Goal: Answer question/provide support

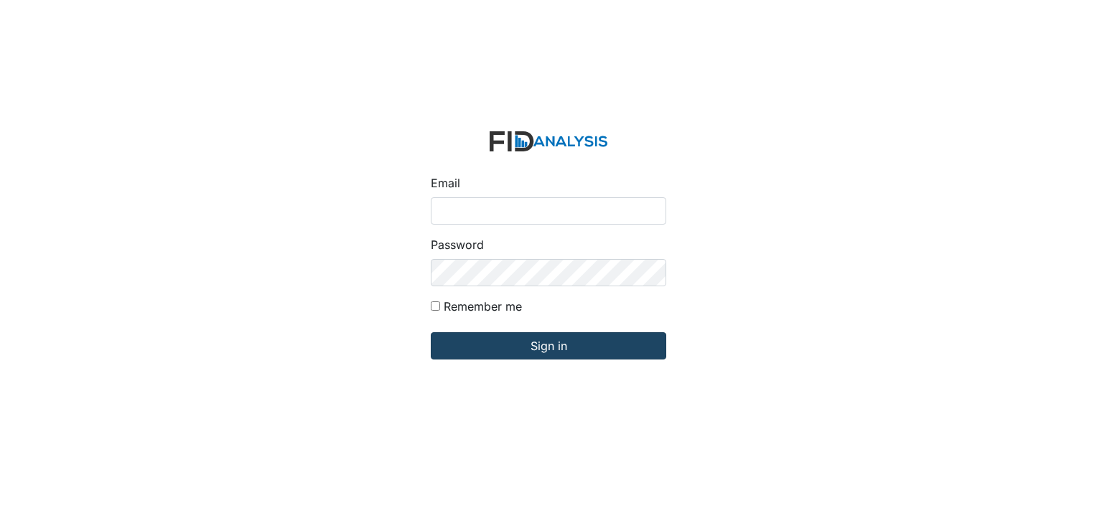
type input "[PERSON_NAME][EMAIL_ADDRESS][DOMAIN_NAME]"
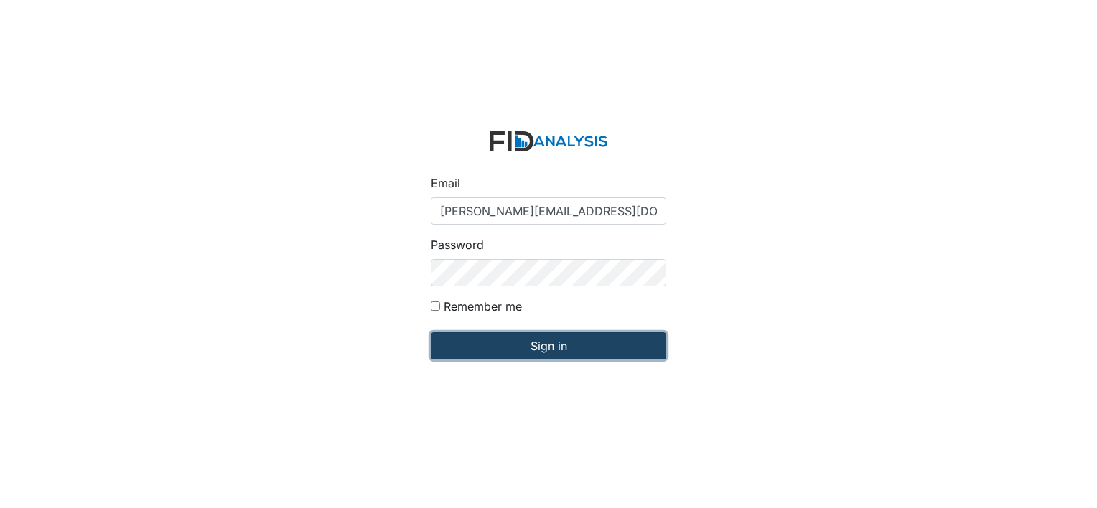
click at [477, 351] on input "Sign in" at bounding box center [548, 345] width 235 height 27
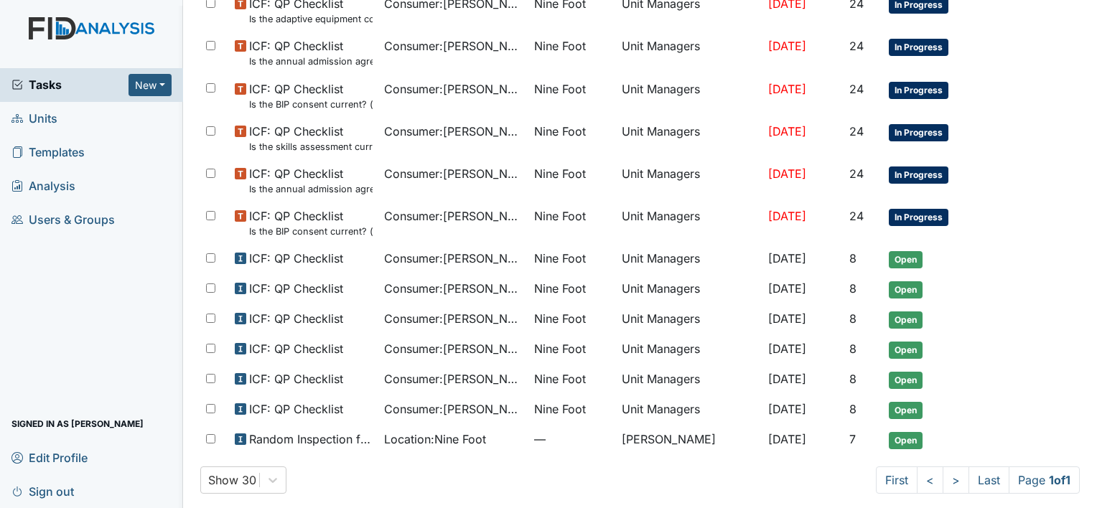
scroll to position [674, 0]
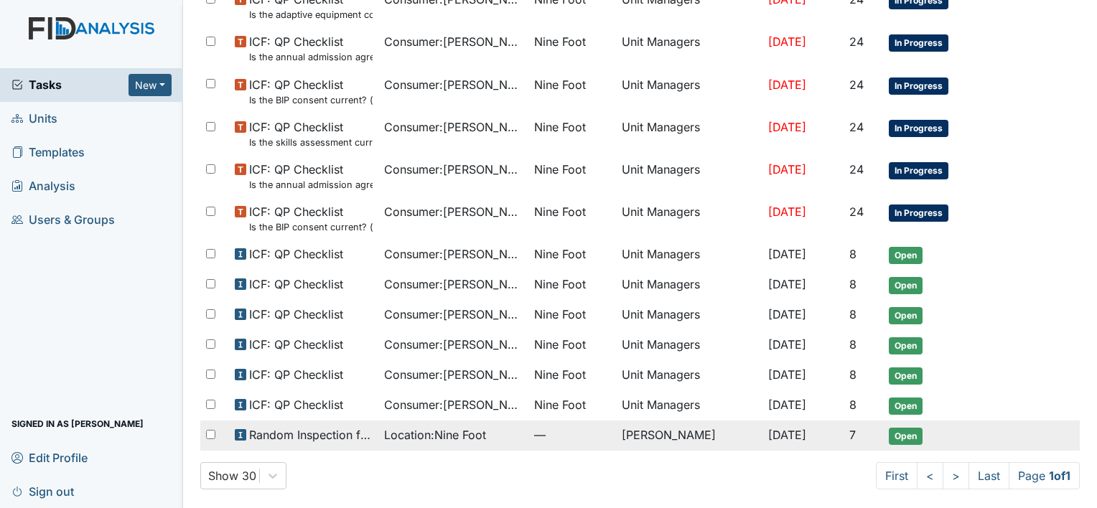
click at [669, 434] on td "Monica Carter" at bounding box center [689, 436] width 146 height 30
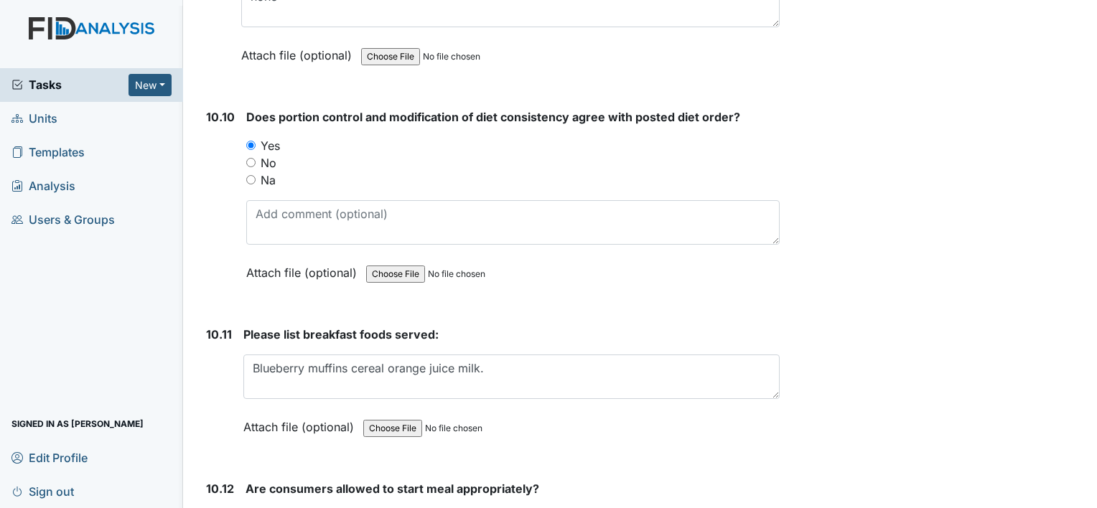
scroll to position [14396, 0]
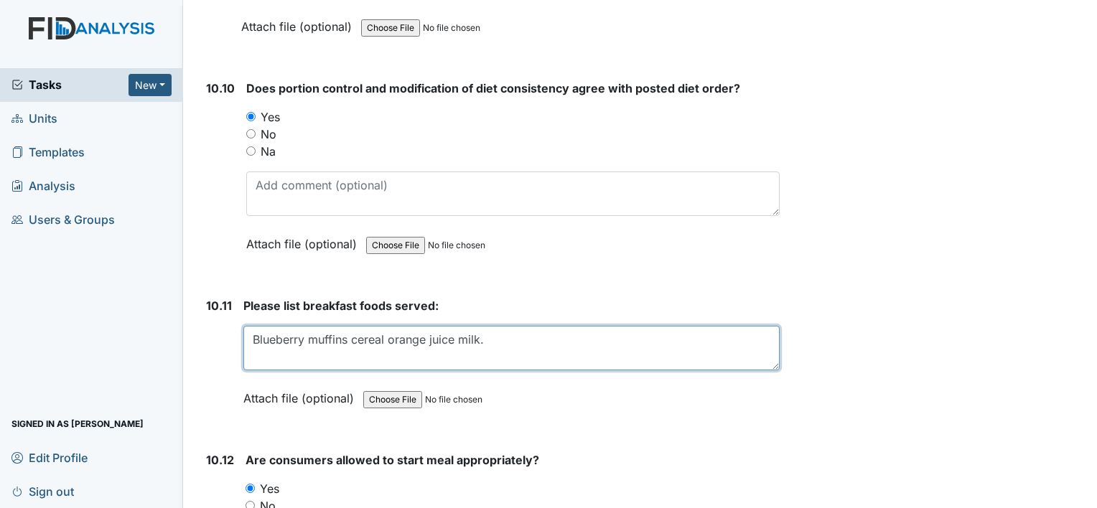
click at [482, 326] on textarea "Blueberry muffins cereal orange juice milk." at bounding box center [511, 348] width 536 height 45
type textarea "B"
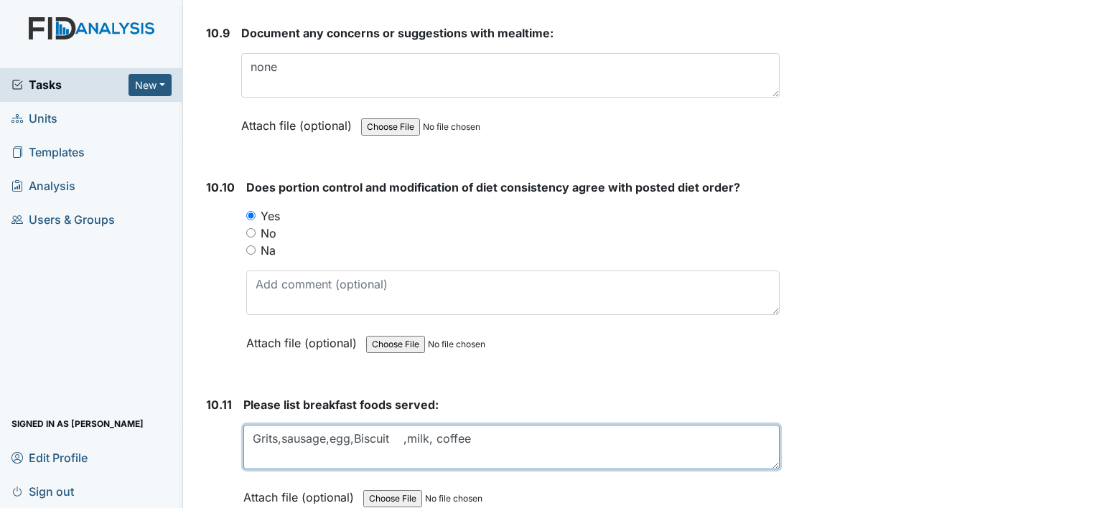
scroll to position [14293, 0]
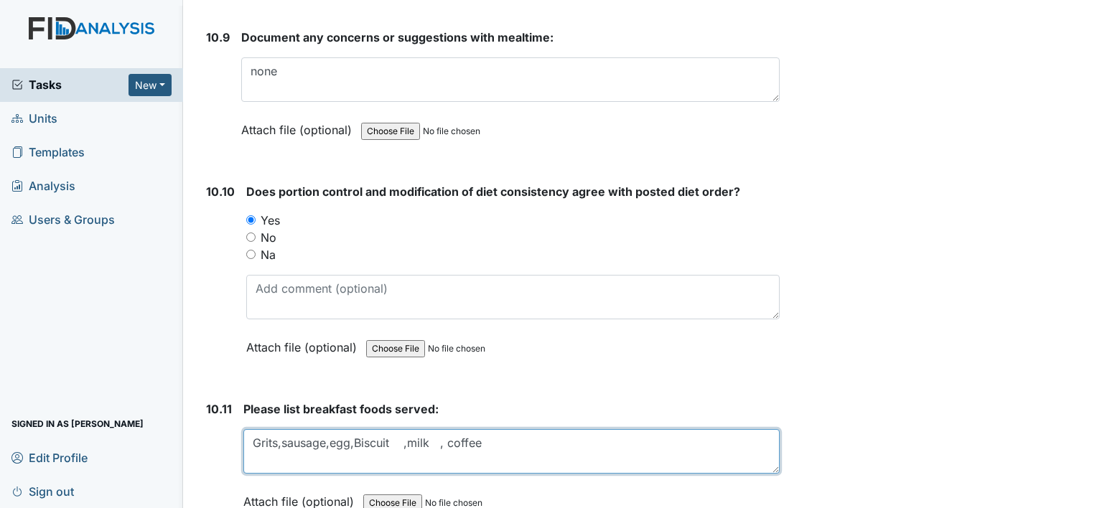
click at [478, 429] on textarea "Blueberry muffins cereal orange juice milk." at bounding box center [511, 451] width 536 height 45
click at [277, 429] on textarea "Blueberry muffins cereal orange juice milk." at bounding box center [511, 451] width 536 height 45
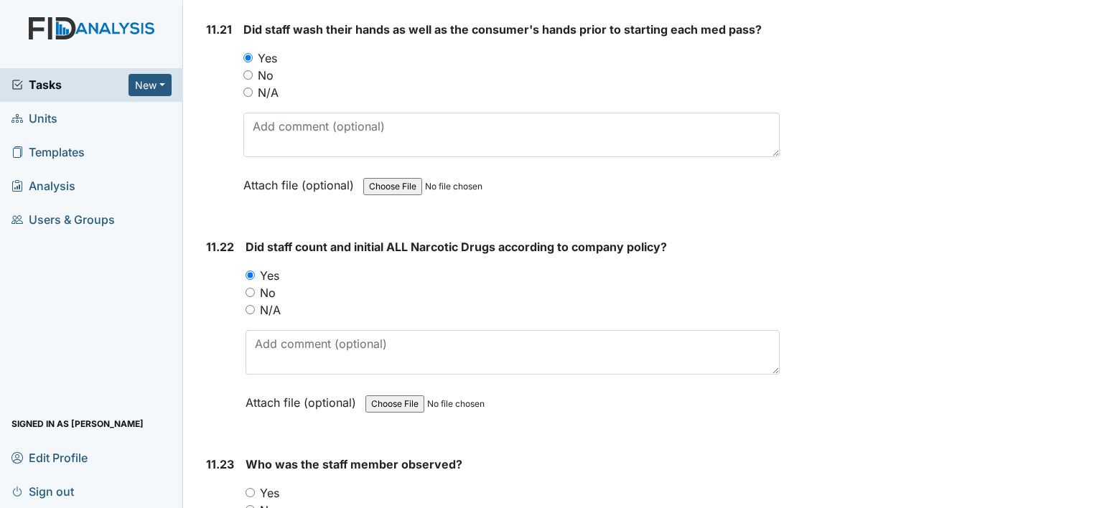
scroll to position [20762, 0]
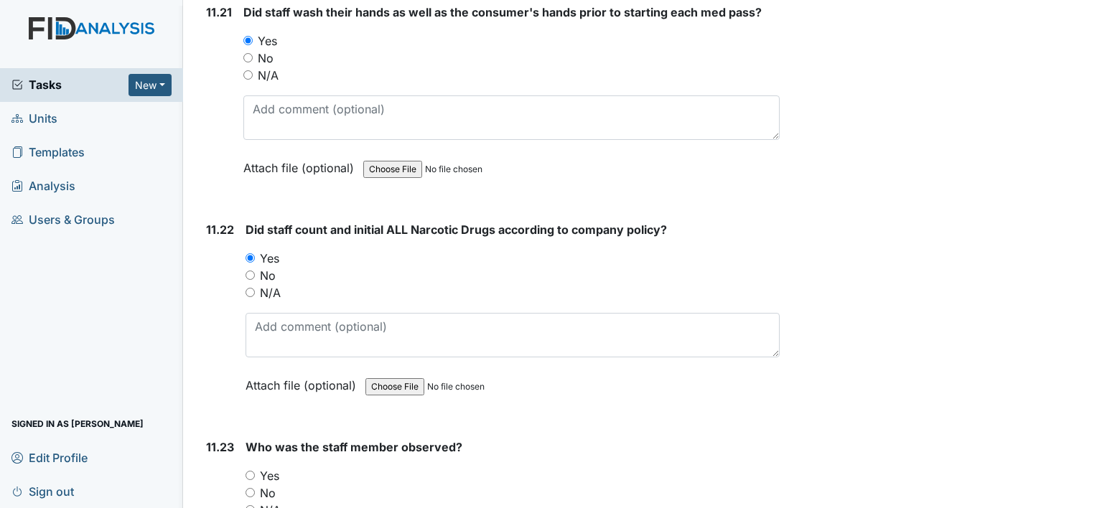
type textarea "Grits ,sausage ,egg ,Biscuit, milk ,coffee"
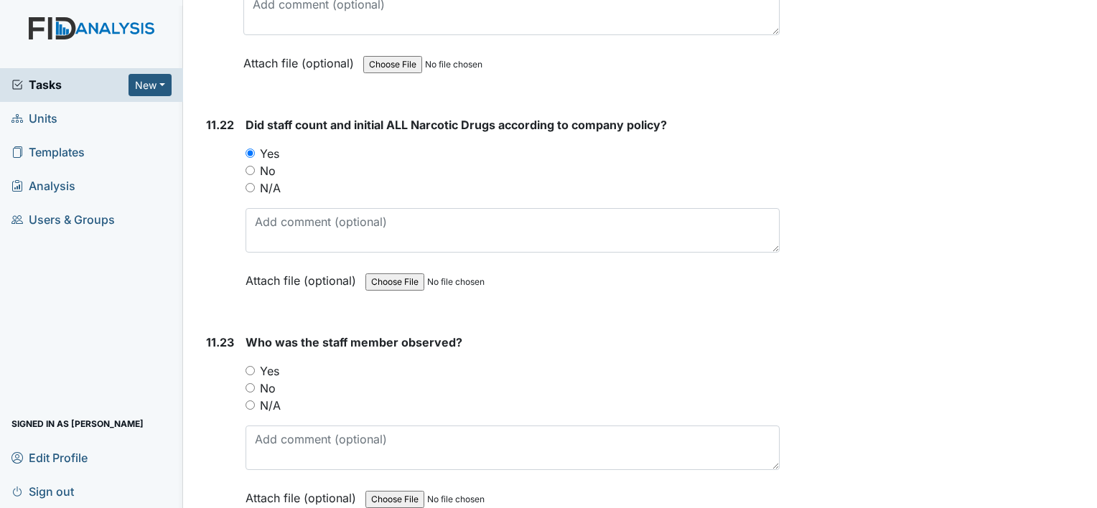
scroll to position [20876, 0]
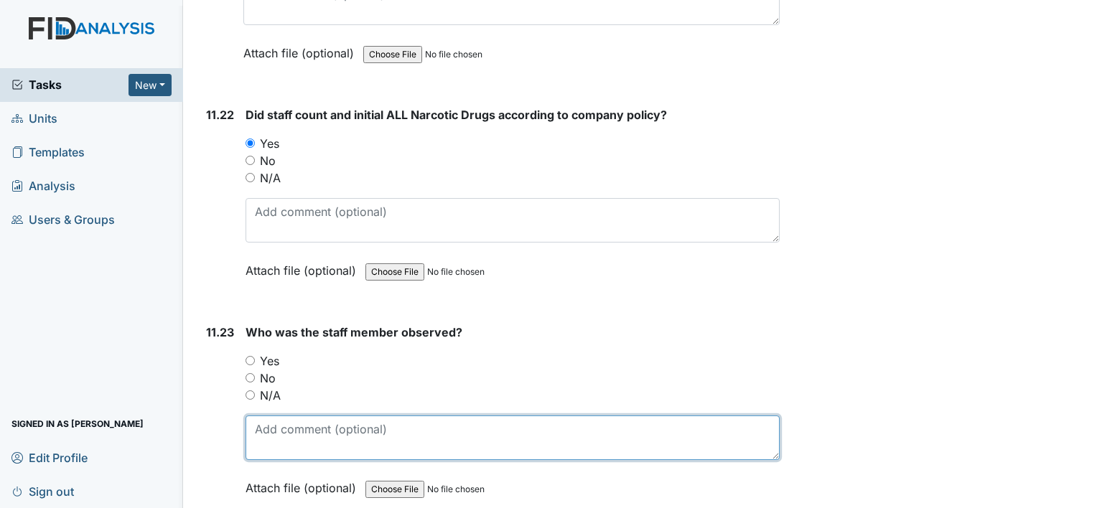
click at [269, 416] on textarea at bounding box center [512, 438] width 534 height 45
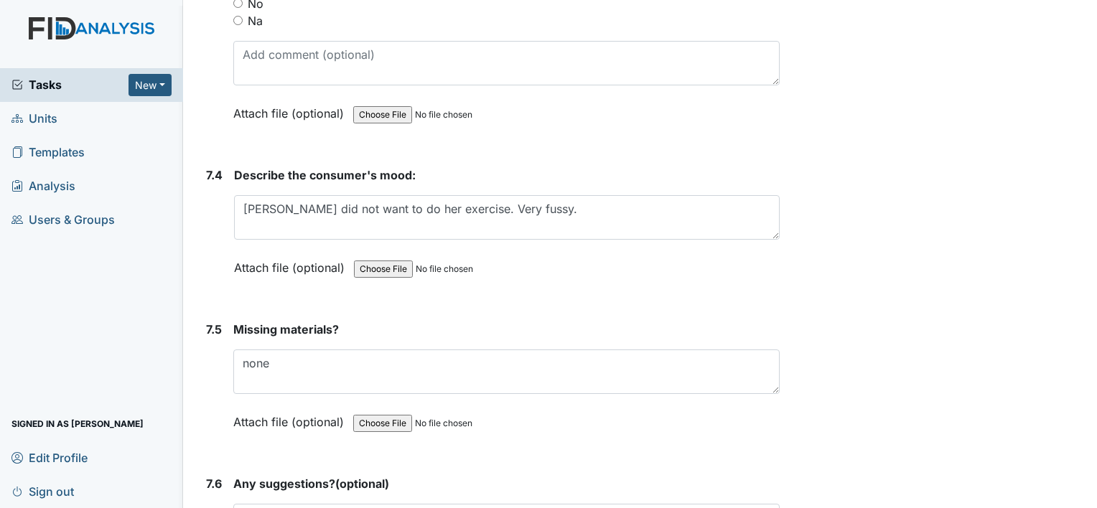
scroll to position [9169, 0]
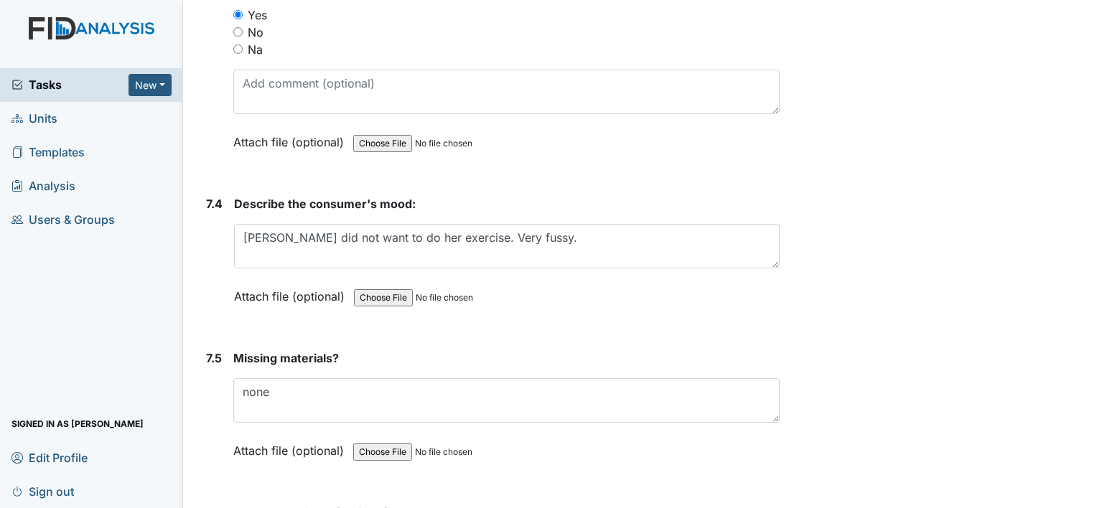
type textarea "JH"
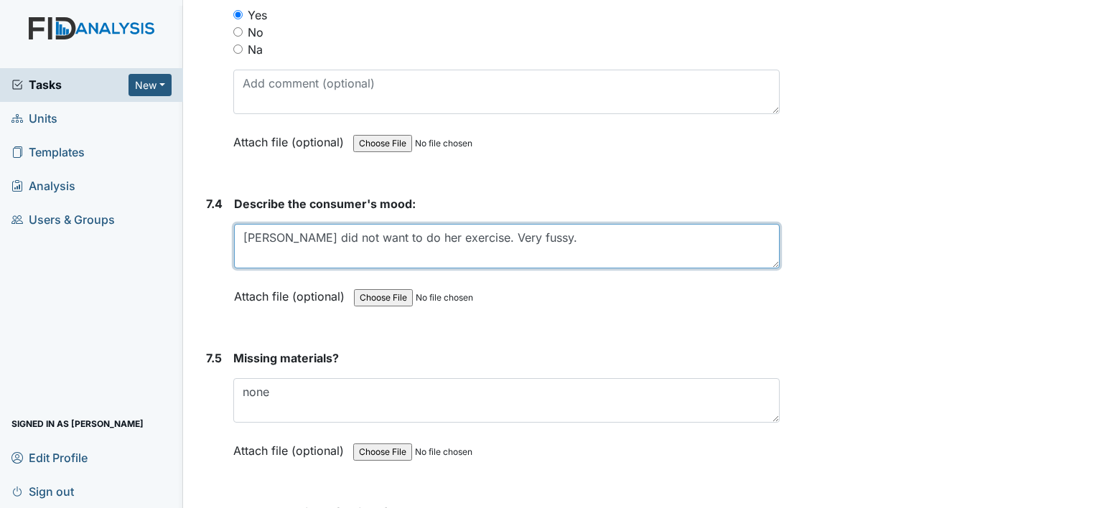
click at [267, 224] on textarea "Tina did not want to do her exercise. Very fussy." at bounding box center [507, 246] width 546 height 45
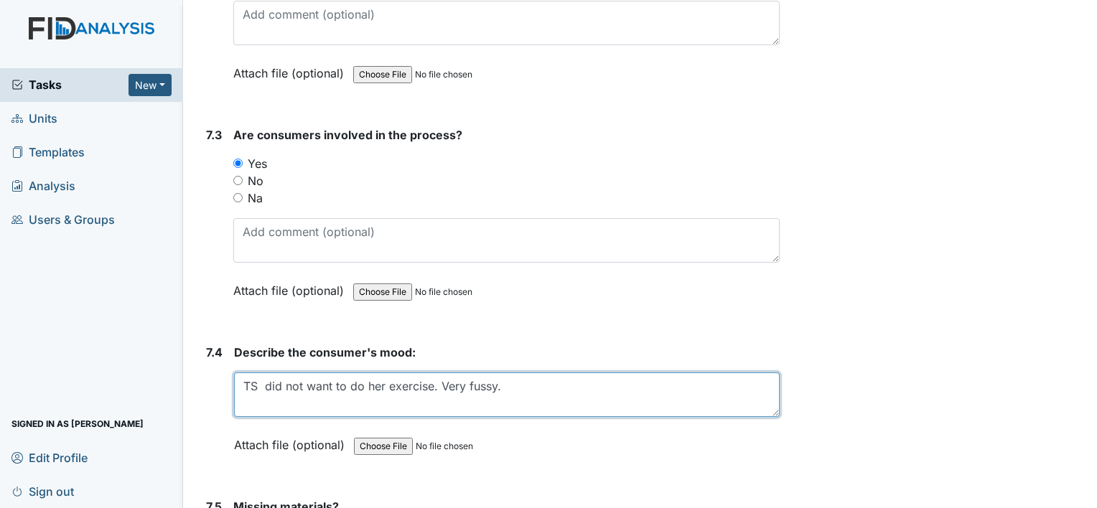
scroll to position [9016, 0]
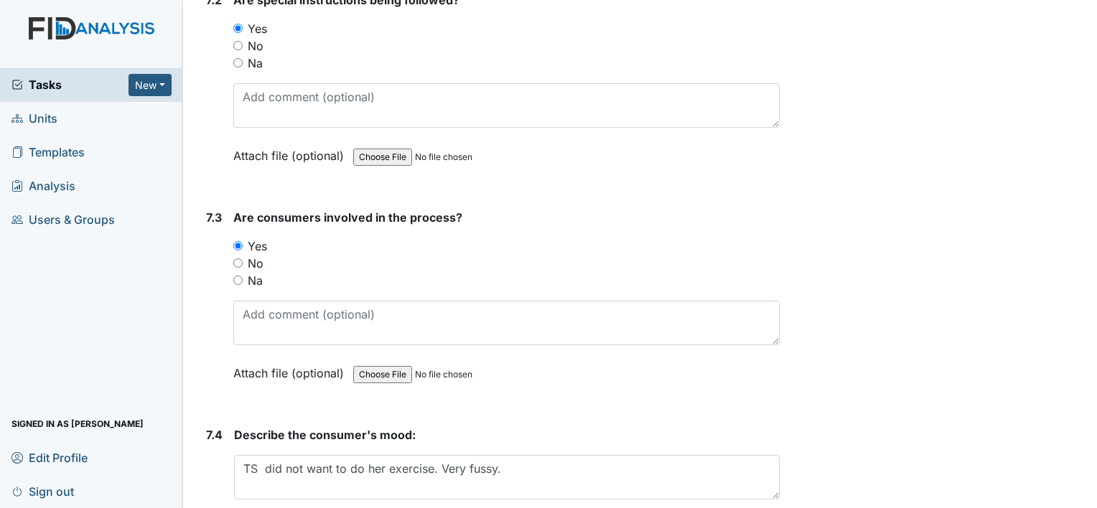
scroll to position [8967, 0]
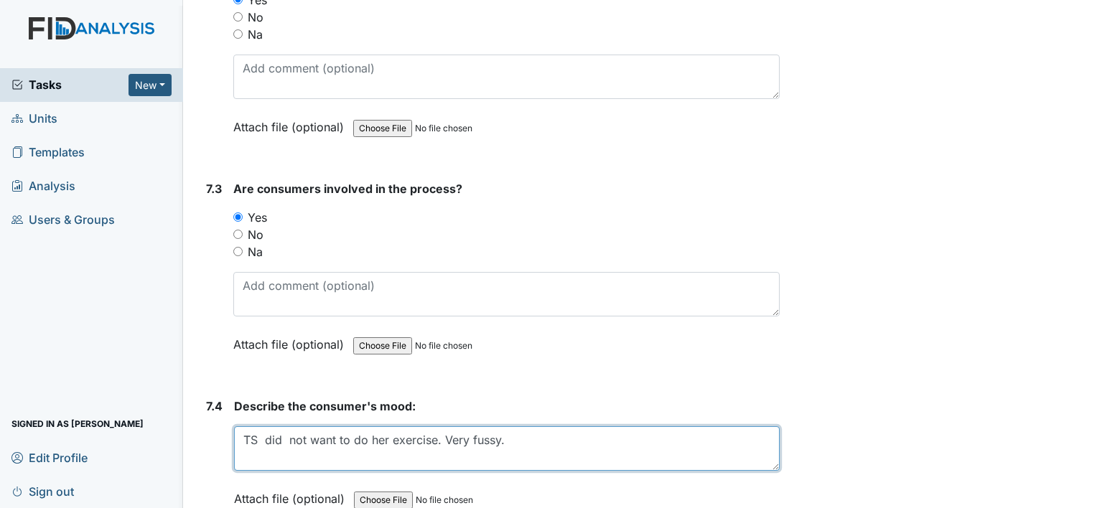
type textarea "TS did not want to do her exercise. Very fussy."
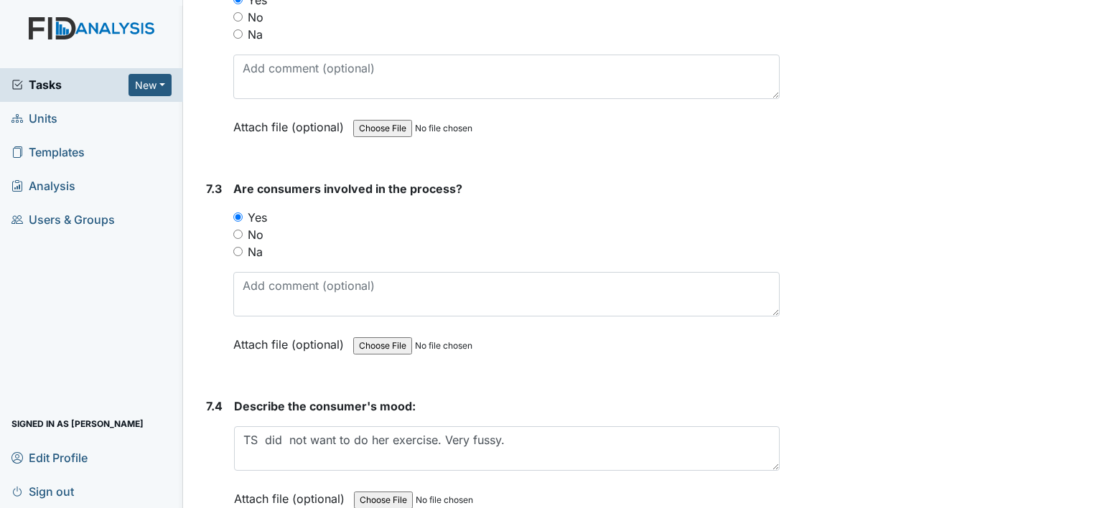
click at [518, 487] on form "Describe the consumer's mood: Tina did not want to do her exercise. Very fussy.…" at bounding box center [507, 463] width 546 height 131
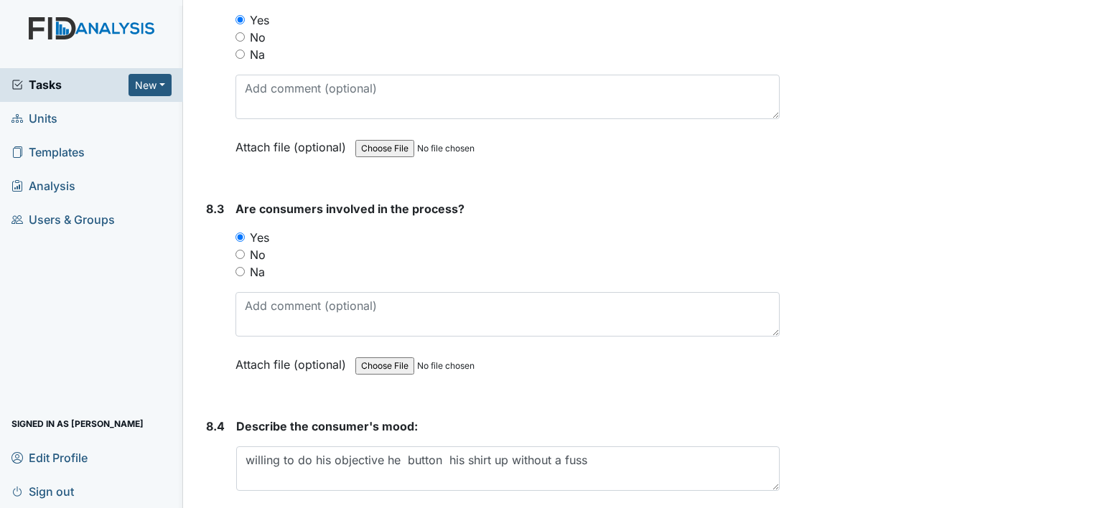
scroll to position [10115, 0]
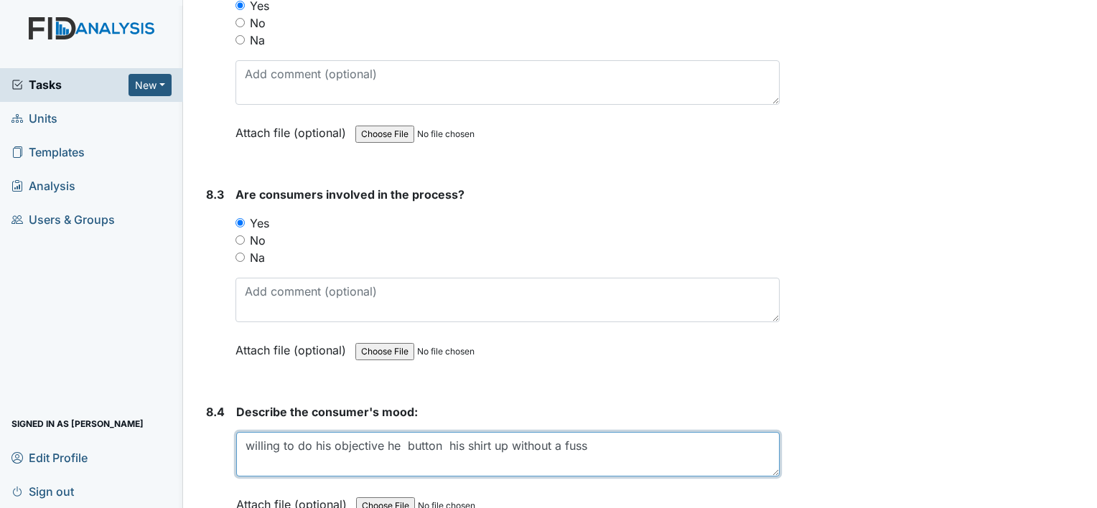
click at [239, 432] on textarea "willing to do his objective he button his shirt up without a fuss" at bounding box center [507, 454] width 543 height 45
type textarea "JJ willing to do his objective he button his shirt up without a fuss"
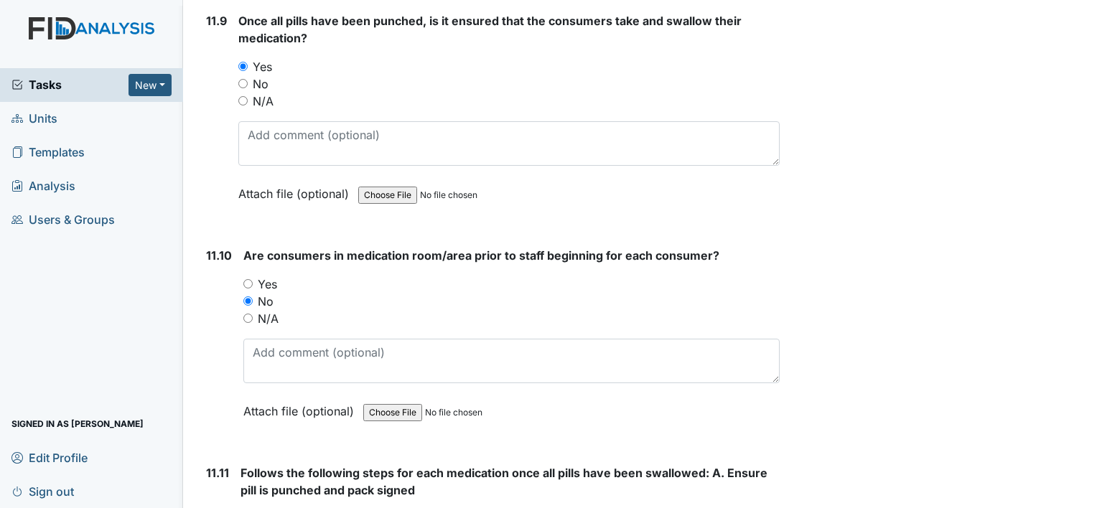
scroll to position [18011, 0]
